Goal: Information Seeking & Learning: Learn about a topic

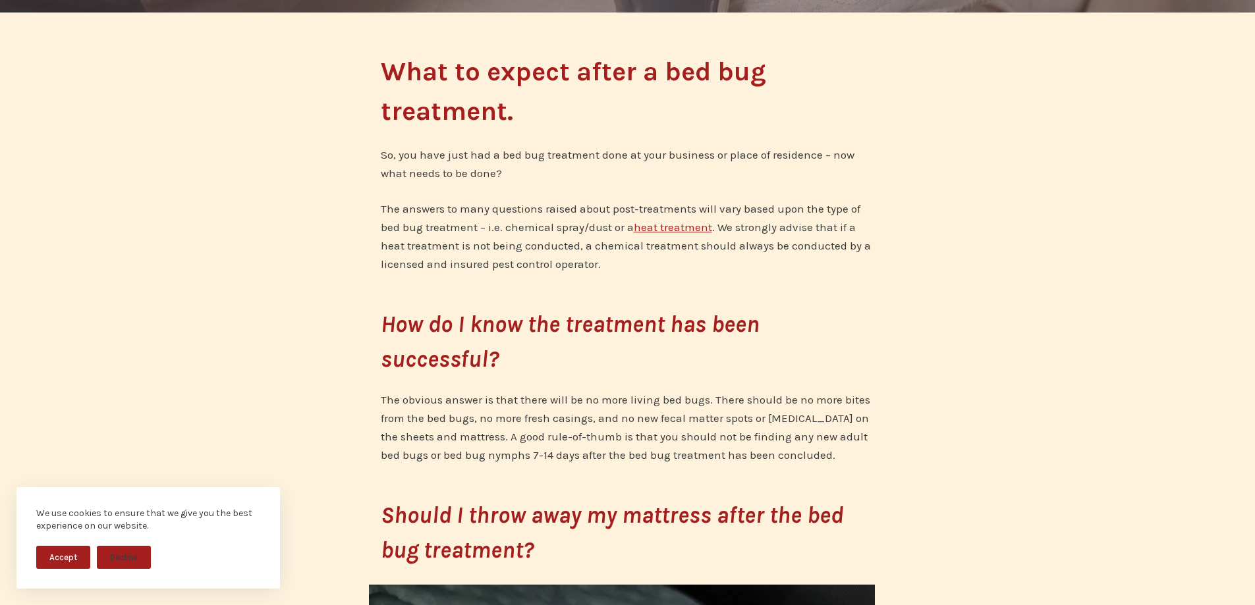
scroll to position [21, 0]
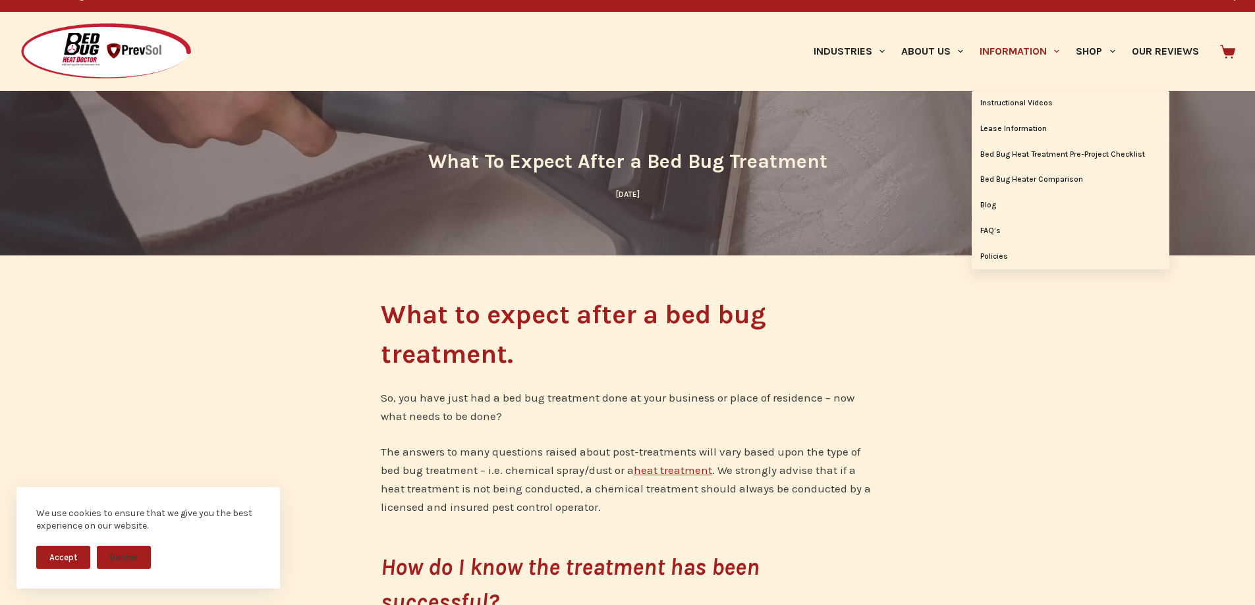
click at [1014, 54] on link "Information" at bounding box center [1019, 51] width 96 height 79
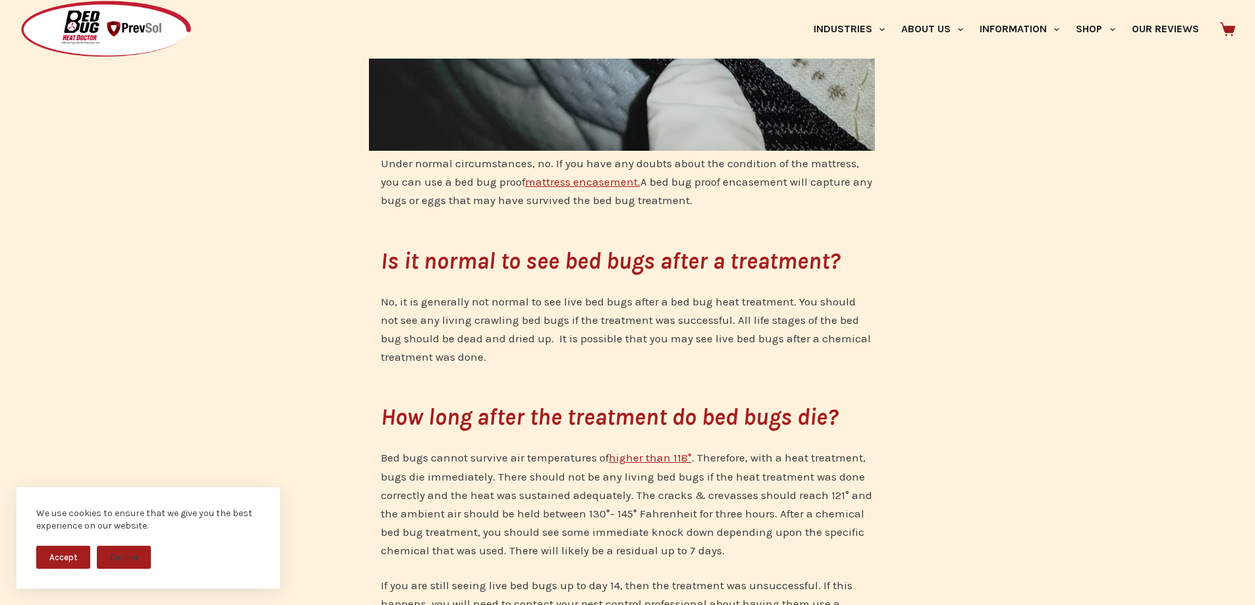
scroll to position [1383, 0]
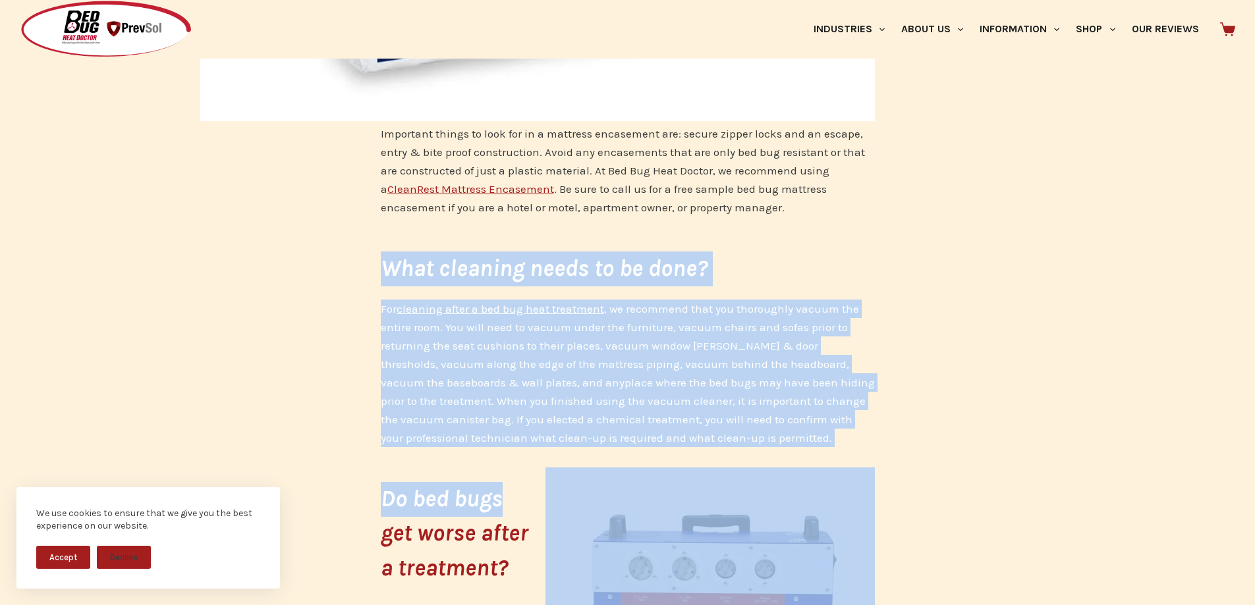
drag, startPoint x: 367, startPoint y: 265, endPoint x: 744, endPoint y: 440, distance: 415.7
click at [749, 457] on div "What to expect after a bed bug treatment. So, you have just had a bed bug treat…" at bounding box center [627, 24] width 1255 height 5085
